Goal: Task Accomplishment & Management: Complete application form

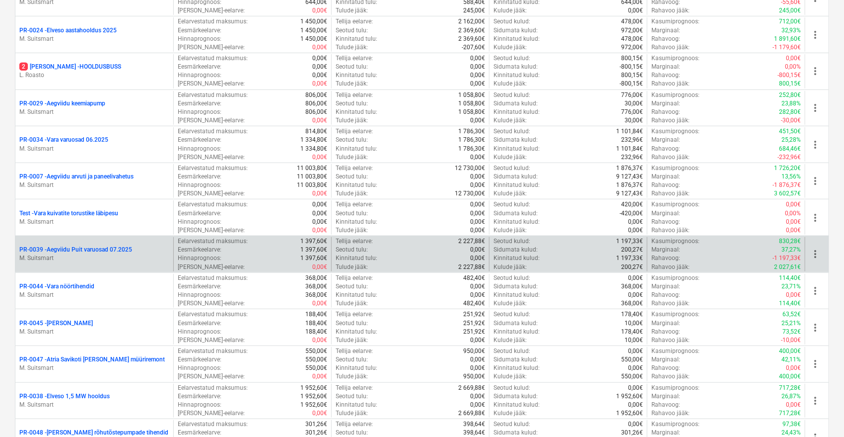
scroll to position [221, 0]
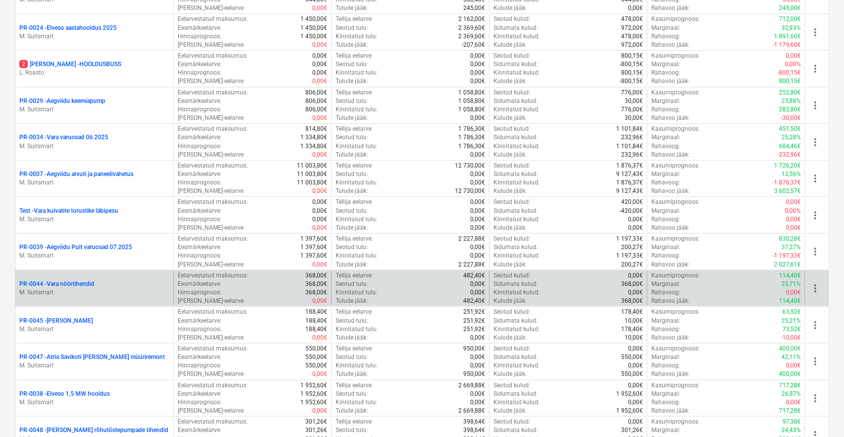
click at [79, 282] on p "PR-0044 - Vara nöörtihendid" at bounding box center [56, 284] width 75 height 8
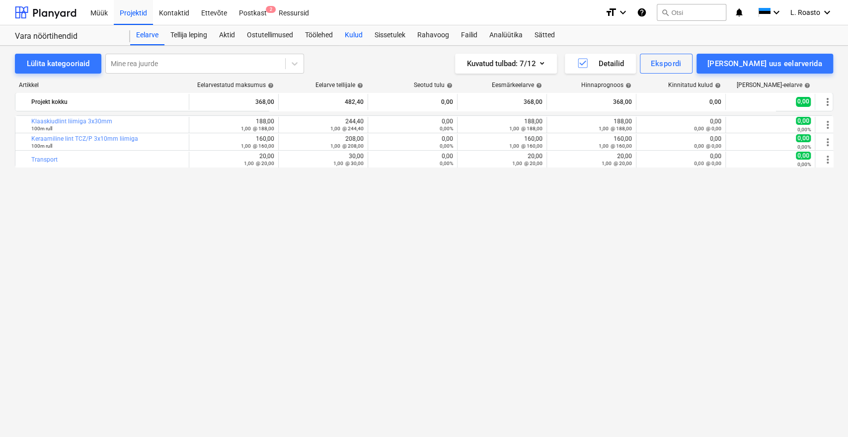
click at [360, 35] on div "Kulud" at bounding box center [354, 35] width 30 height 20
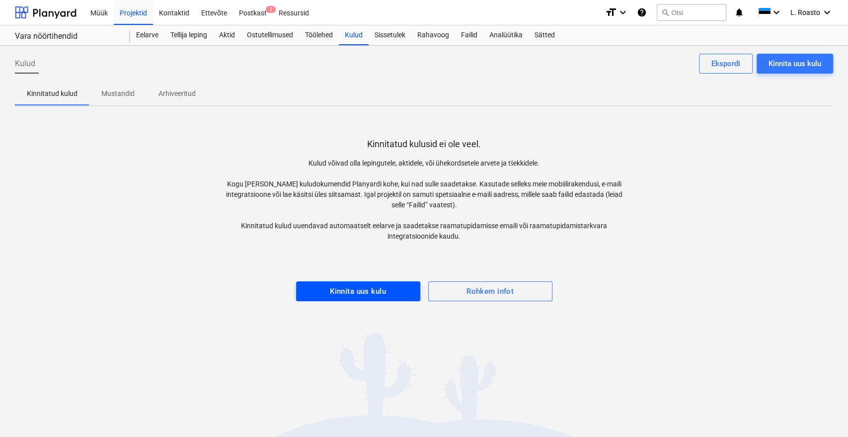
click at [379, 285] on div "Kinnita uus kulu" at bounding box center [358, 291] width 56 height 13
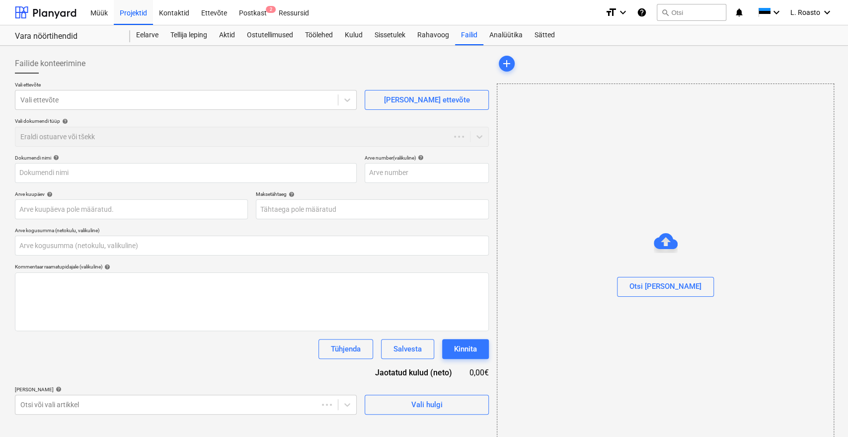
type input "0,00"
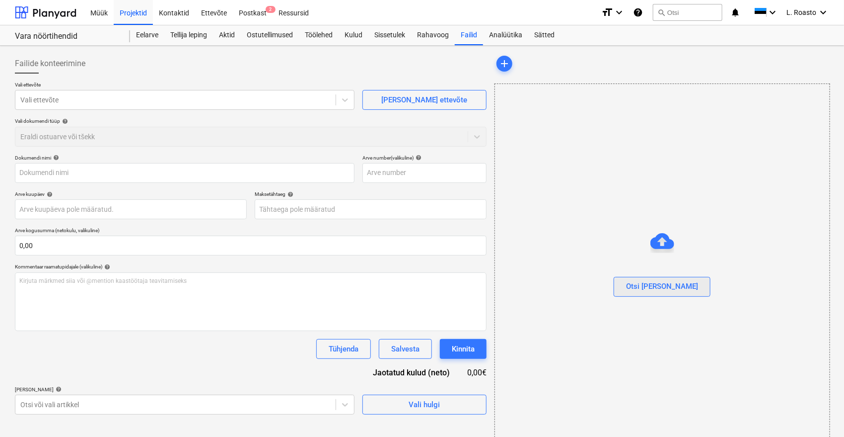
click at [676, 287] on div "Otsi [PERSON_NAME]" at bounding box center [662, 286] width 72 height 13
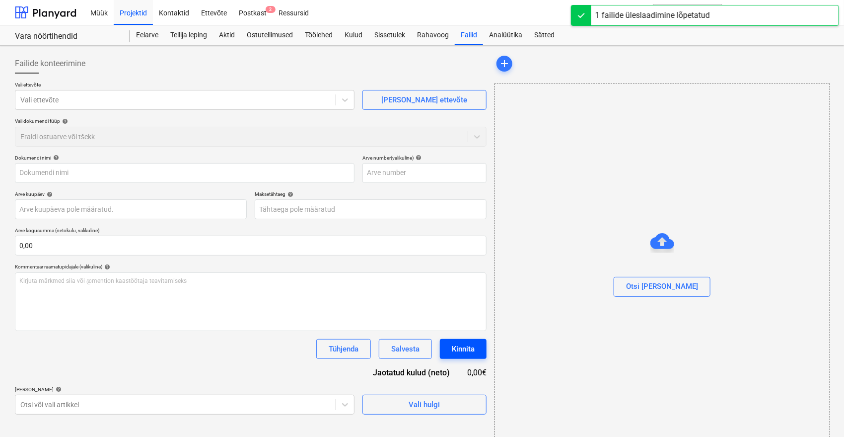
type input "Arve_36091_20250919.pdf"
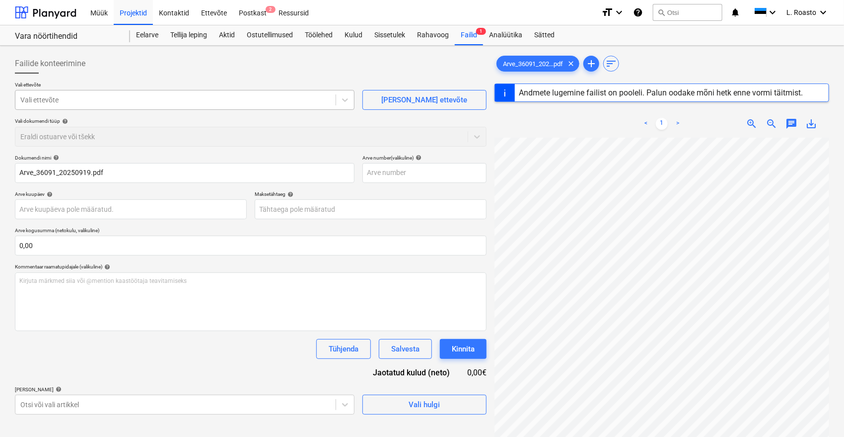
click at [115, 95] on div at bounding box center [175, 100] width 310 height 10
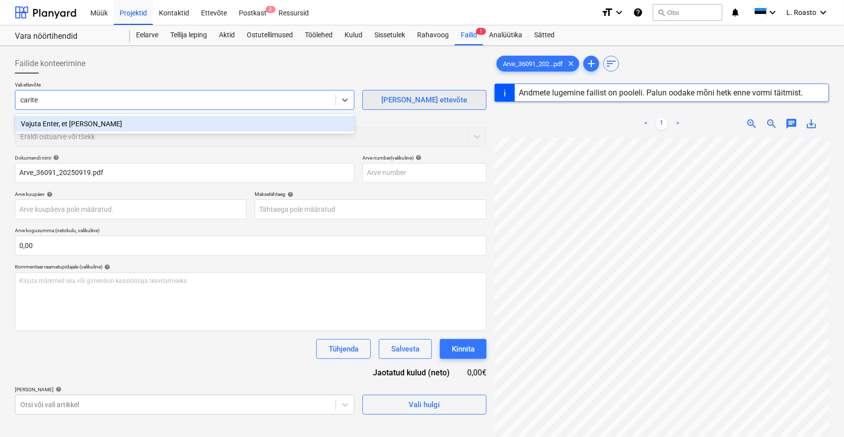
type input "carite"
click at [432, 104] on div "[PERSON_NAME] ettevõte" at bounding box center [424, 99] width 86 height 13
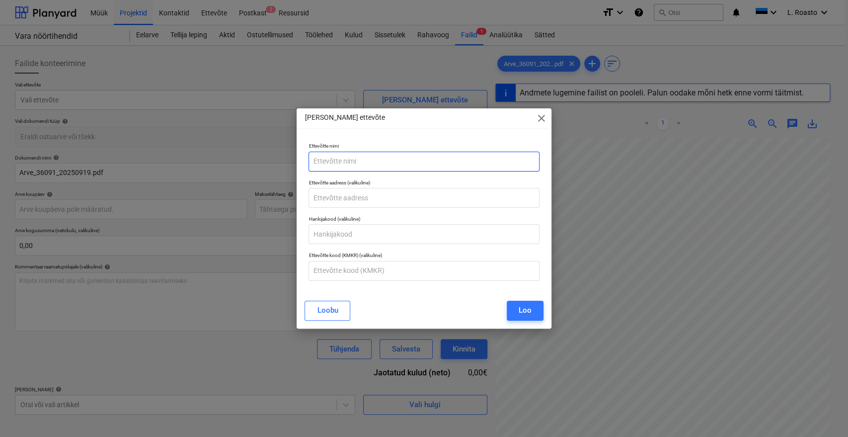
click at [362, 153] on input "text" at bounding box center [423, 161] width 230 height 20
type input "Caritec OÜ"
click at [393, 268] on input "text" at bounding box center [423, 271] width 230 height 20
click at [349, 197] on input "text" at bounding box center [423, 198] width 230 height 20
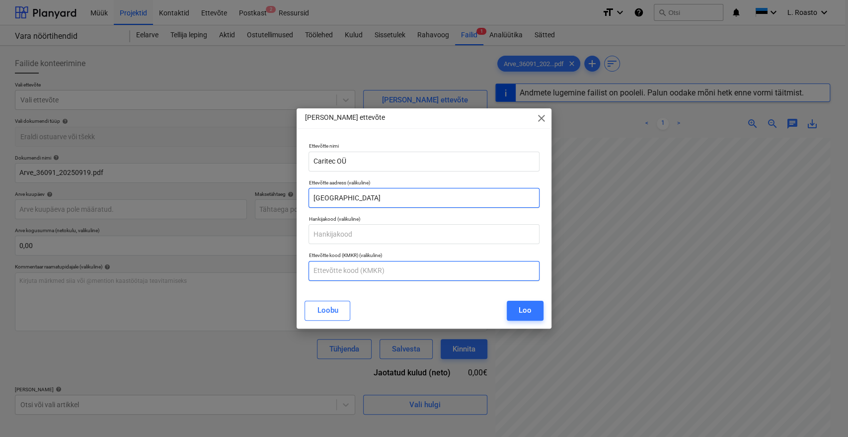
type input "[GEOGRAPHIC_DATA]"
click at [375, 274] on input "text" at bounding box center [423, 271] width 230 height 20
type input "EE100186523"
type input "[DATE]"
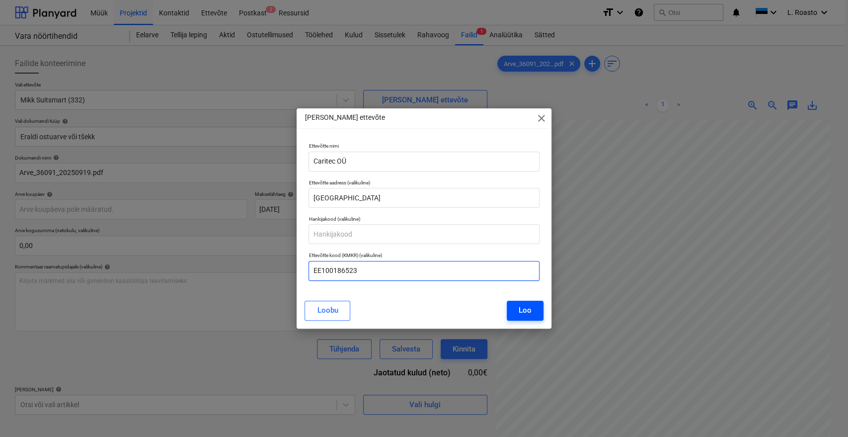
type input "EE100186523"
click at [526, 309] on div "Loo" at bounding box center [525, 309] width 13 height 13
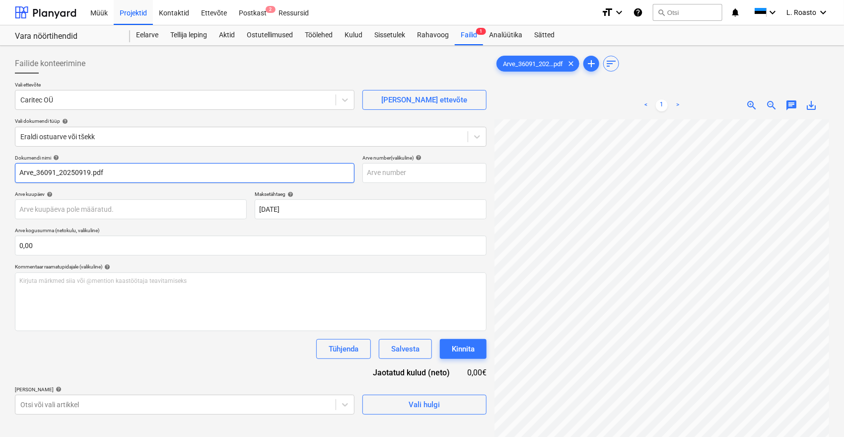
drag, startPoint x: 59, startPoint y: 172, endPoint x: 239, endPoint y: 187, distance: 180.9
click at [239, 187] on div "Dokumendi nimi help Arve_36091_20250919.pdf Arve number (valikuline) help Arve …" at bounding box center [251, 284] width 472 height 260
click at [34, 174] on input "Arve_36091" at bounding box center [185, 173] width 340 height 20
click at [20, 173] on input "Arve 36091" at bounding box center [185, 173] width 340 height 20
click at [72, 170] on input "Caritec arve 36091" at bounding box center [185, 173] width 340 height 20
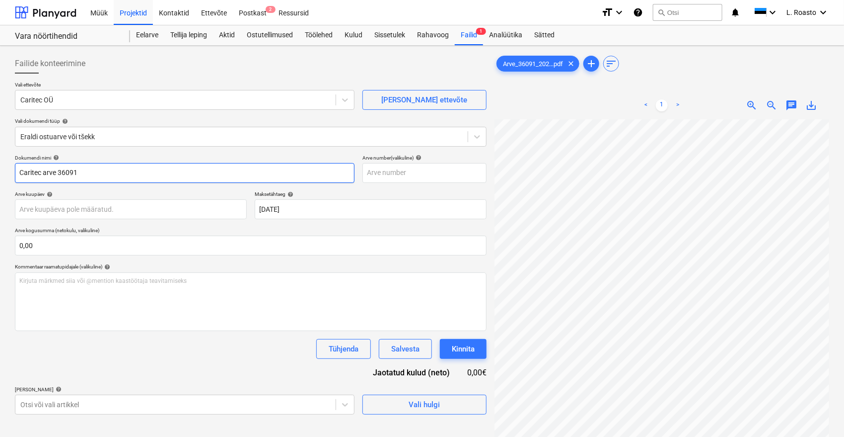
click at [72, 170] on input "Caritec arve 36091" at bounding box center [185, 173] width 340 height 20
type input "Caritec arve 36091"
click at [396, 174] on input "text" at bounding box center [425, 173] width 124 height 20
paste input "36091"
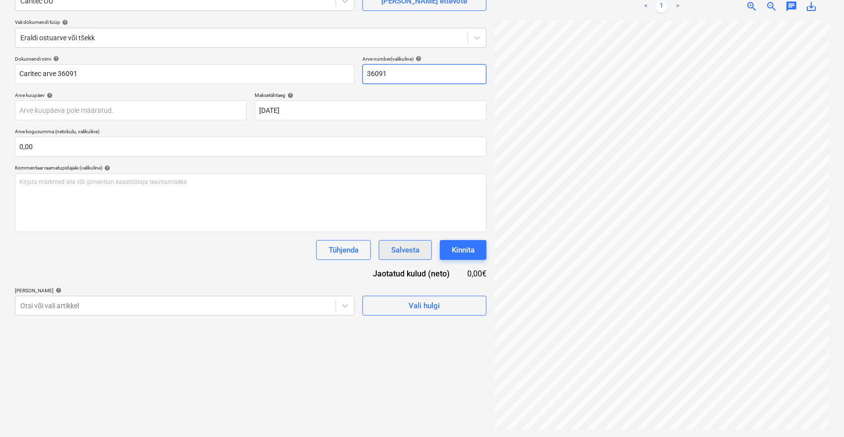
scroll to position [99, 0]
type input "36091"
click at [401, 253] on div "Salvesta" at bounding box center [405, 249] width 28 height 13
